Goal: Information Seeking & Learning: Learn about a topic

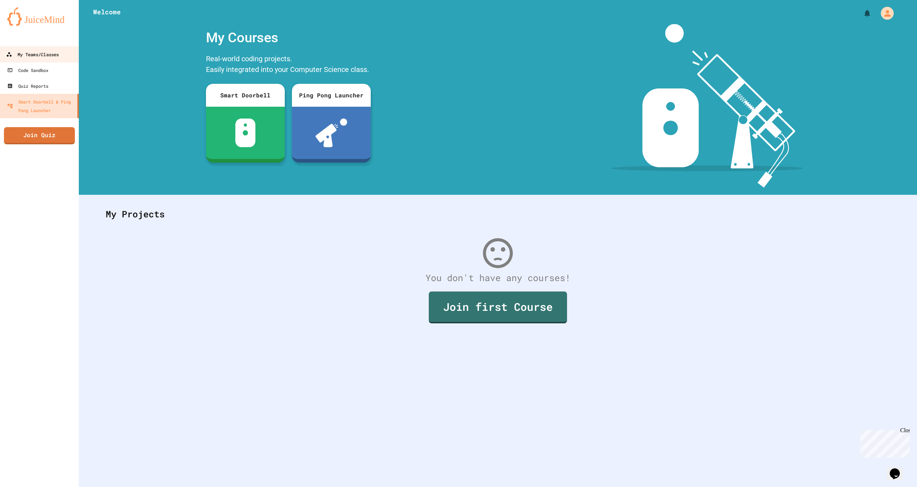
click at [16, 56] on div "My Teams/Classes" at bounding box center [32, 54] width 53 height 9
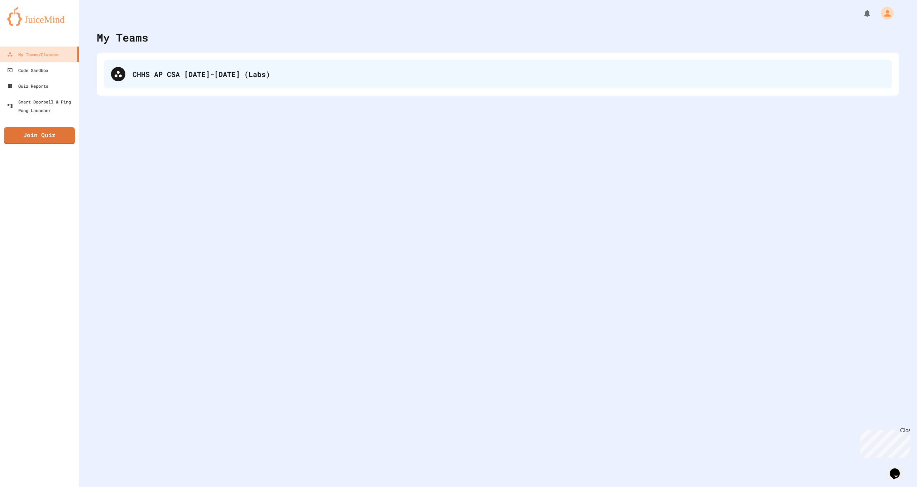
click at [171, 83] on div "CHHS AP CSA [DATE]-[DATE] (Labs)" at bounding box center [498, 74] width 788 height 29
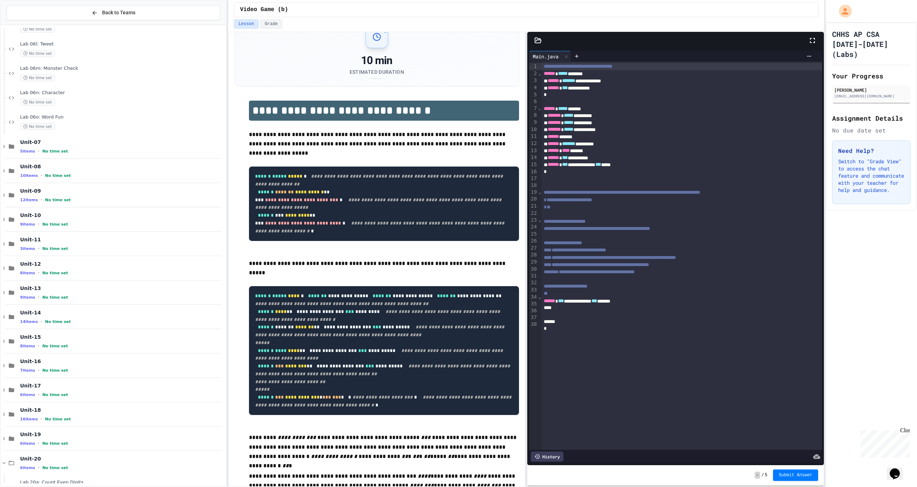
scroll to position [1285, 0]
click at [62, 149] on div "Unit-07 5 items • No time set" at bounding box center [122, 147] width 205 height 15
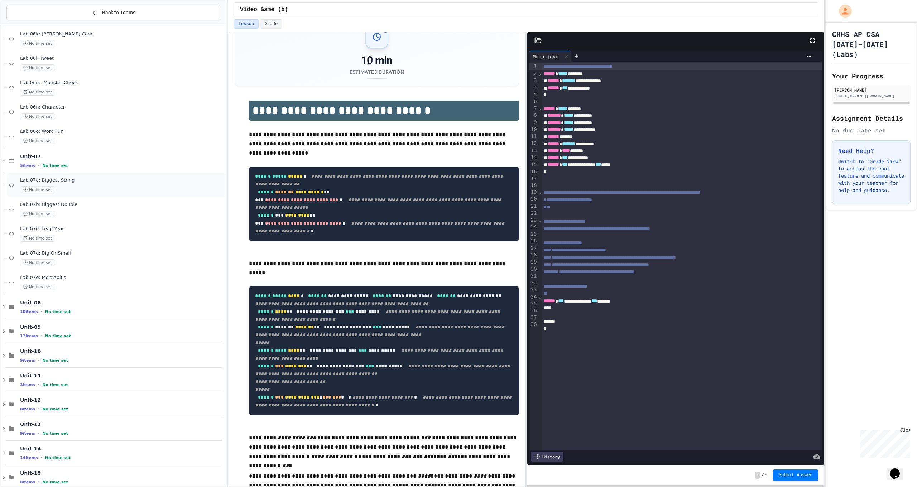
click at [49, 173] on div "Lab 07a: Biggest String No time set" at bounding box center [116, 185] width 219 height 24
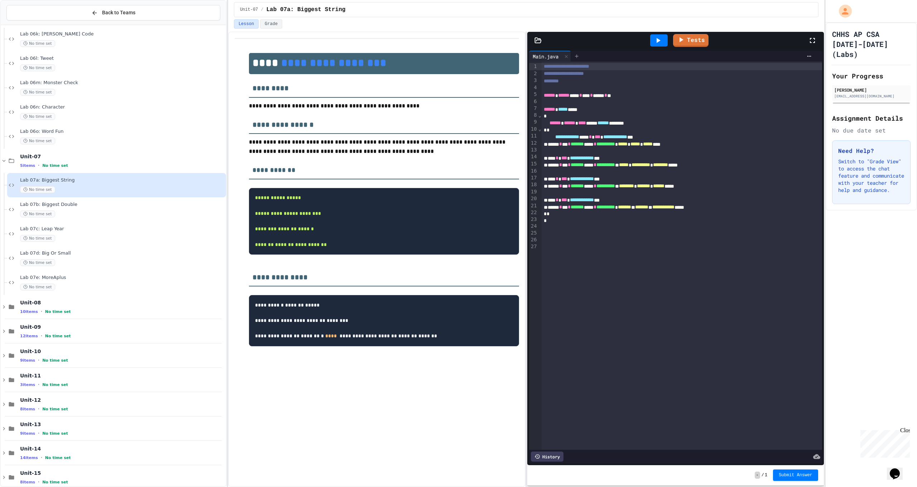
click at [582, 57] on div at bounding box center [576, 56] width 11 height 11
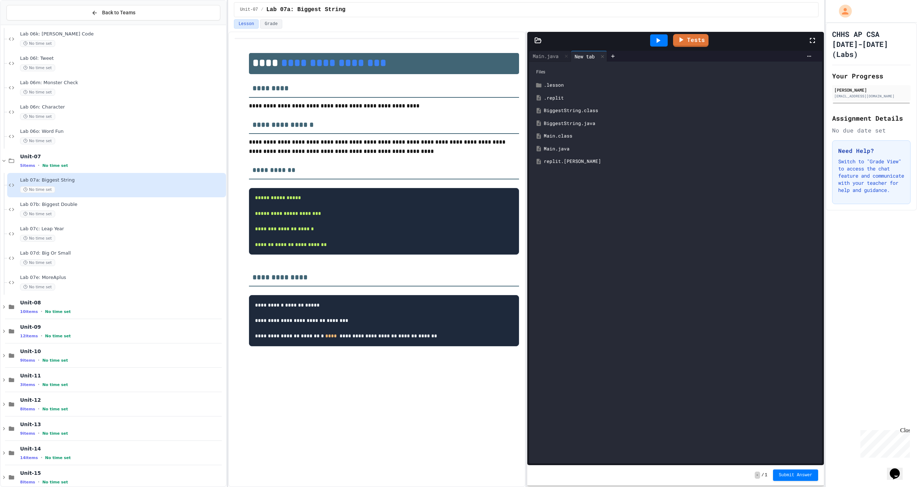
click at [588, 126] on div "BiggestString.java" at bounding box center [681, 123] width 274 height 7
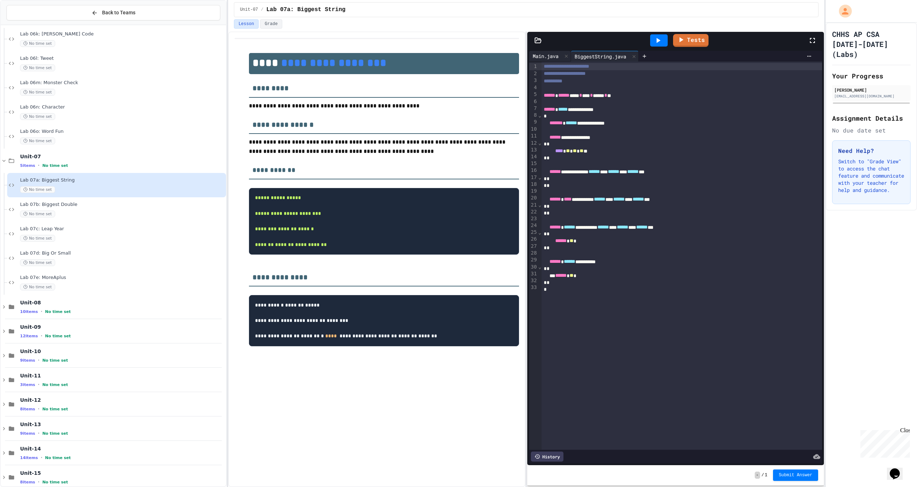
click at [550, 61] on div "Main.java" at bounding box center [550, 56] width 42 height 11
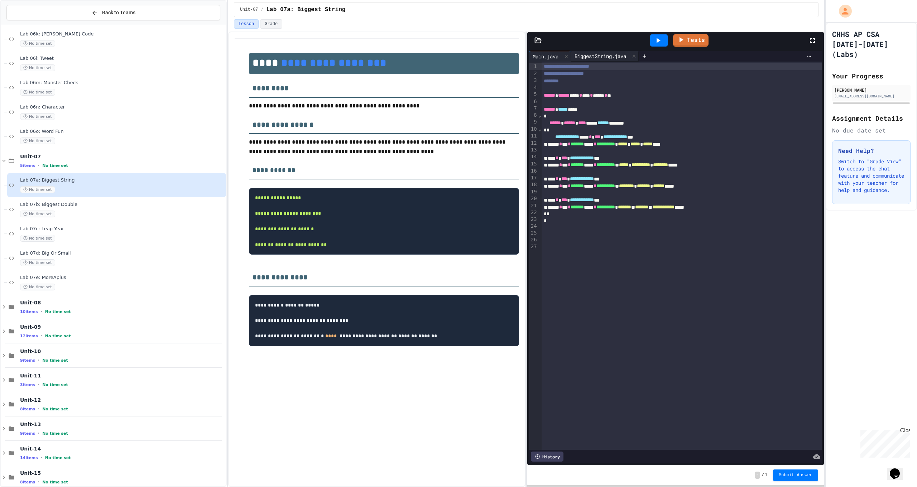
click at [611, 57] on div "BiggestString.java" at bounding box center [600, 56] width 59 height 8
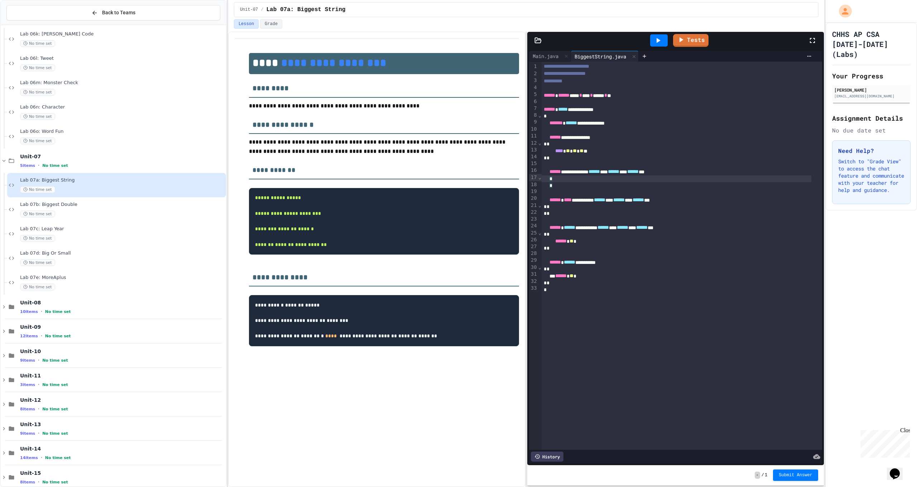
click at [571, 176] on div "*" at bounding box center [677, 179] width 270 height 7
click at [572, 183] on div "*" at bounding box center [677, 185] width 270 height 7
click at [575, 178] on div "*" at bounding box center [677, 179] width 270 height 7
click at [574, 183] on div "*" at bounding box center [677, 185] width 270 height 7
click at [576, 171] on div "**********" at bounding box center [677, 171] width 270 height 7
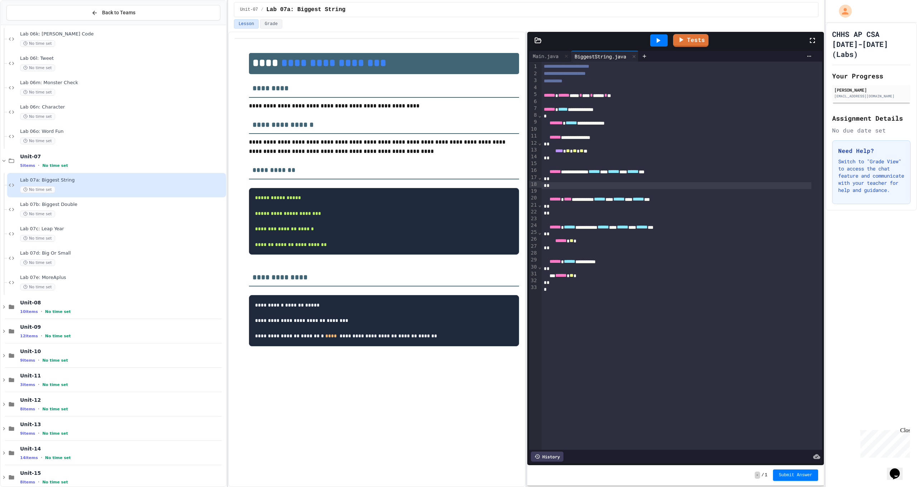
click at [575, 182] on div "*" at bounding box center [677, 185] width 270 height 7
click at [576, 180] on div "*" at bounding box center [677, 179] width 270 height 7
click at [618, 150] on div "**** * ** * ** * ** **" at bounding box center [677, 151] width 270 height 7
